Goal: Information Seeking & Learning: Learn about a topic

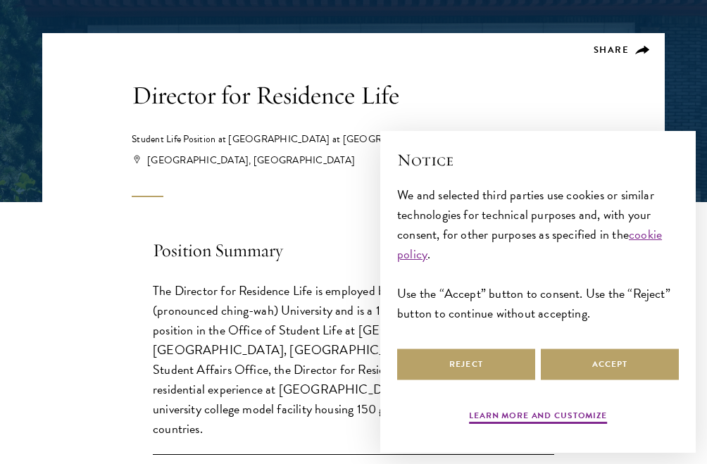
scroll to position [242, 0]
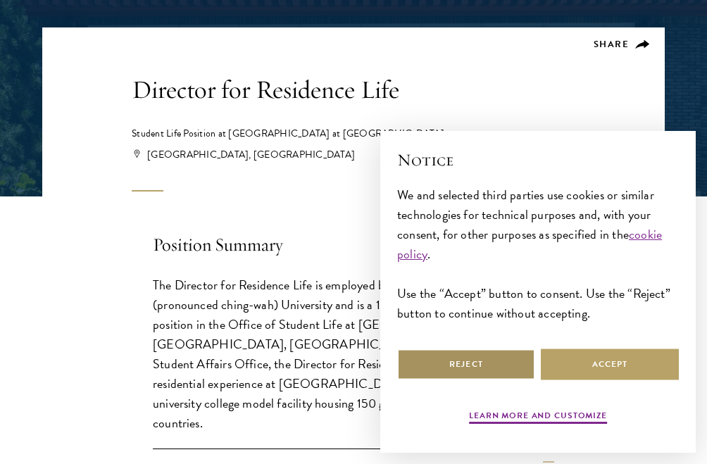
click at [481, 366] on button "Reject" at bounding box center [466, 365] width 138 height 32
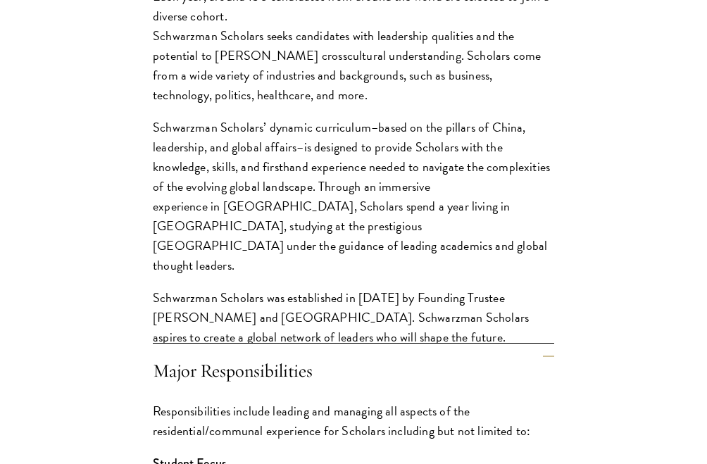
scroll to position [1572, 0]
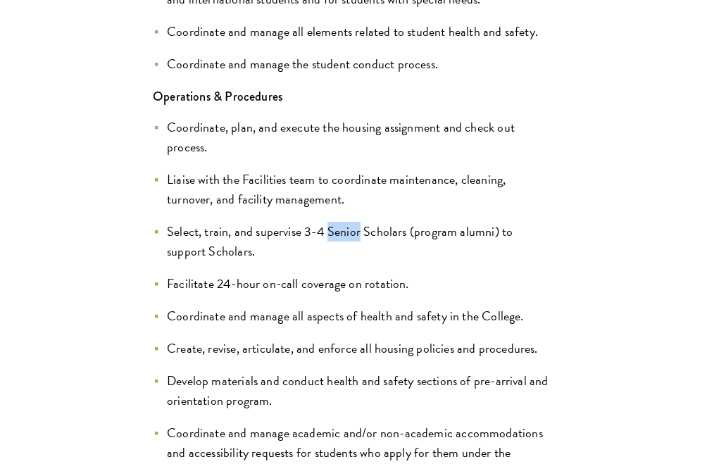
click at [319, 237] on li "Select, train, and supervise 3-4 Senior Scholars (program alumni) to support Sc…" at bounding box center [353, 241] width 401 height 39
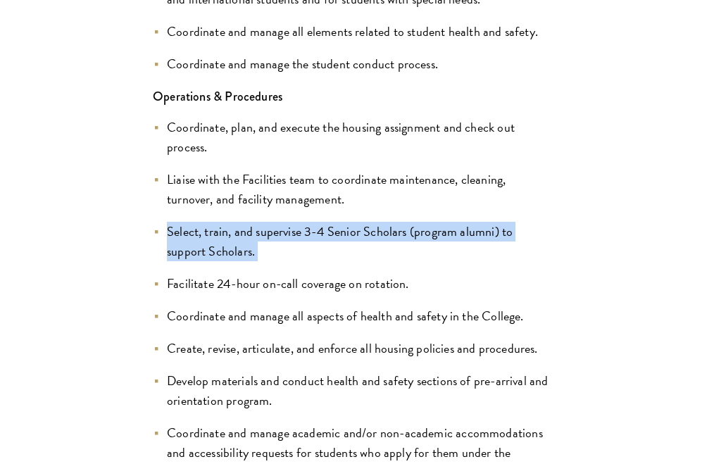
click at [319, 237] on li "Select, train, and supervise 3-4 Senior Scholars (program alumni) to support Sc…" at bounding box center [353, 241] width 401 height 39
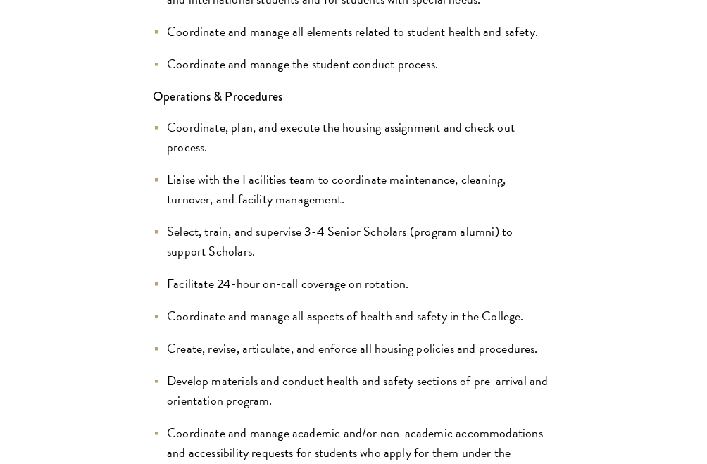
click at [319, 237] on li "Select, train, and supervise 3-4 Senior Scholars (program alumni) to support Sc…" at bounding box center [353, 241] width 401 height 39
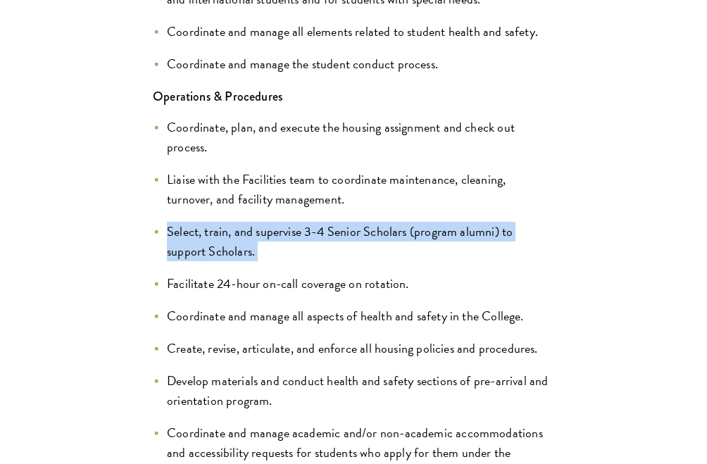
click at [319, 237] on li "Select, train, and supervise 3-4 Senior Scholars (program alumni) to support Sc…" at bounding box center [353, 241] width 401 height 39
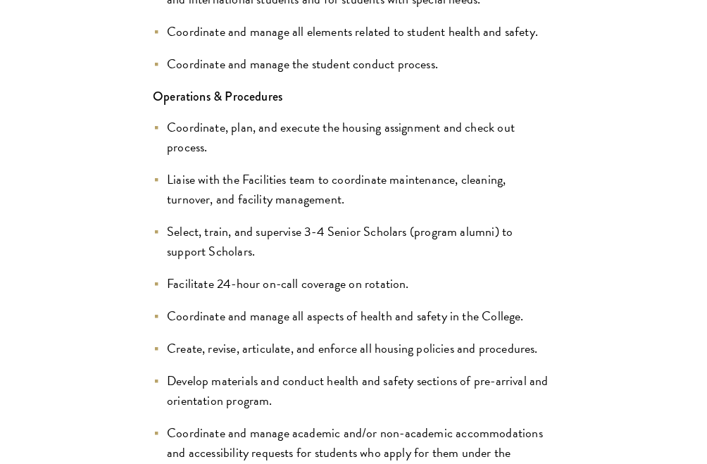
click at [319, 237] on li "Select, train, and supervise 3-4 Senior Scholars (program alumni) to support Sc…" at bounding box center [353, 241] width 401 height 39
